Goal: Information Seeking & Learning: Learn about a topic

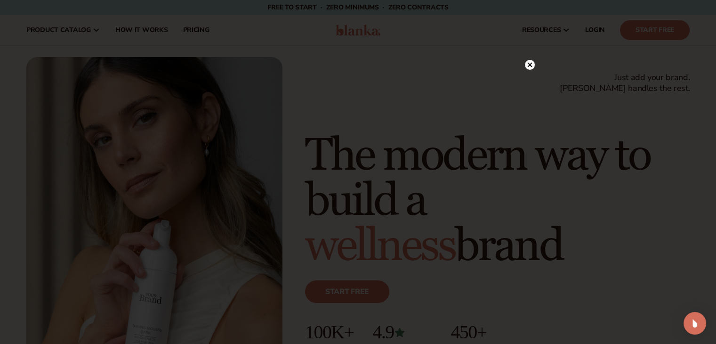
click at [531, 66] on icon at bounding box center [529, 64] width 5 height 5
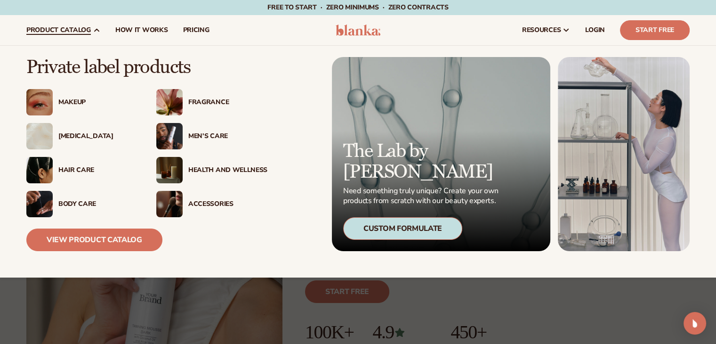
click at [73, 141] on div "[MEDICAL_DATA]" at bounding box center [81, 136] width 111 height 26
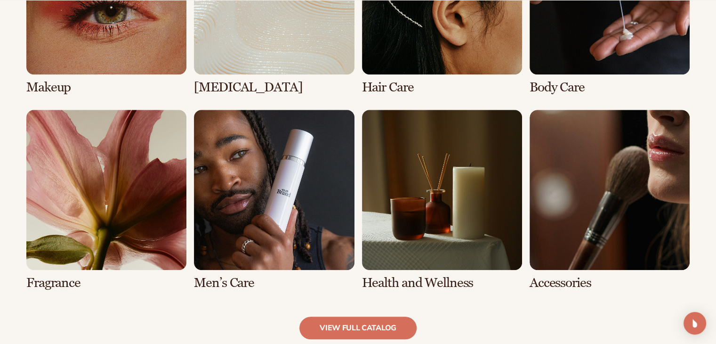
scroll to position [796, 0]
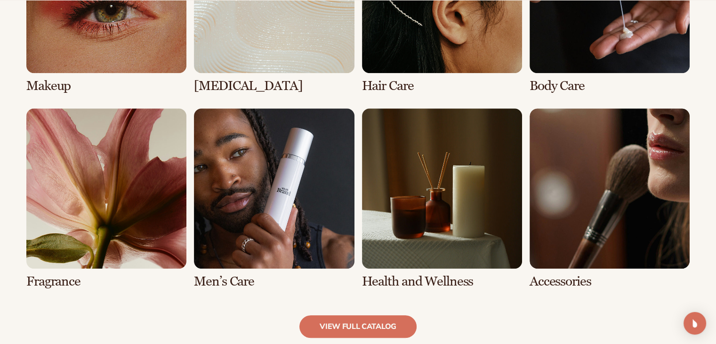
click at [256, 55] on link "2 / 8" at bounding box center [274, 3] width 160 height 180
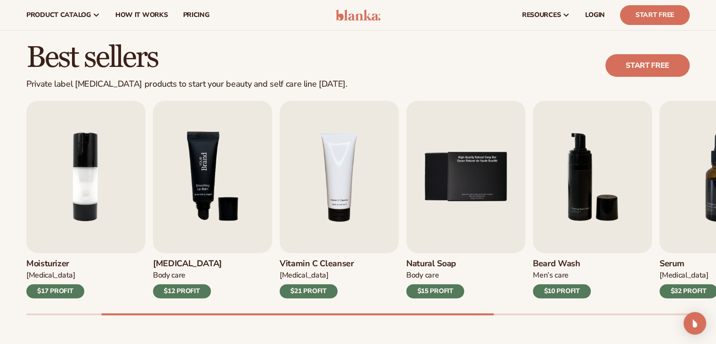
scroll to position [237, 0]
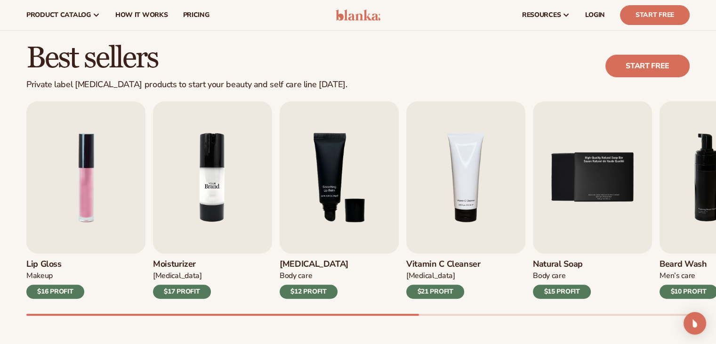
click at [186, 227] on img "2 / 9" at bounding box center [212, 177] width 119 height 152
click at [208, 162] on img "2 / 9" at bounding box center [212, 177] width 119 height 152
click at [175, 266] on h3 "Moisturizer" at bounding box center [182, 264] width 58 height 10
